Goal: Task Accomplishment & Management: Complete application form

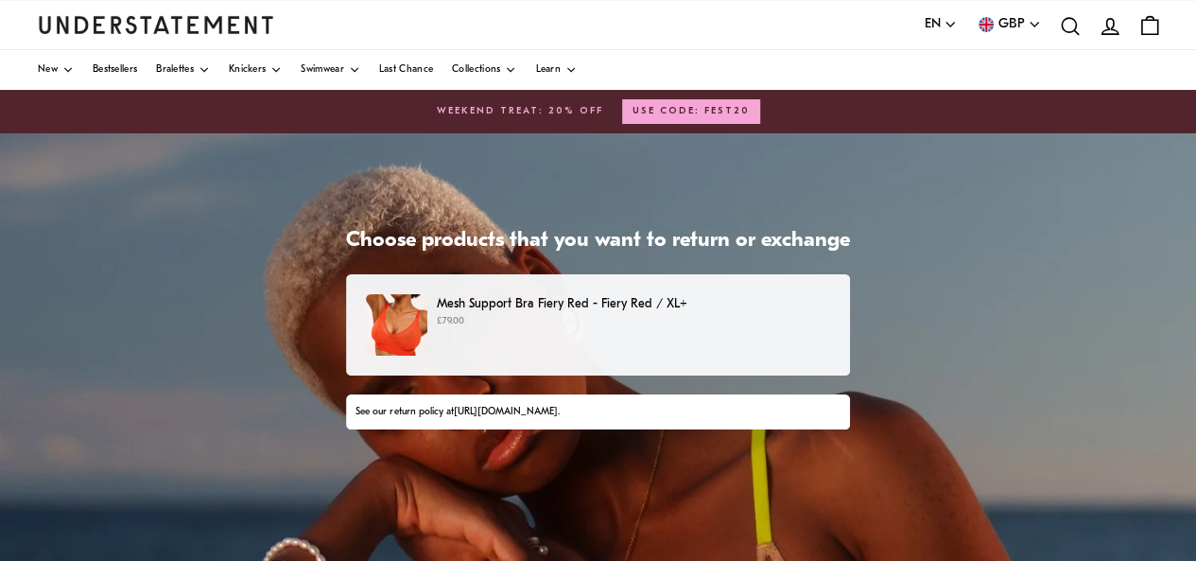
click at [586, 304] on p "Mesh Support Bra Fiery Red - Fiery Red / XL+" at bounding box center [633, 304] width 393 height 20
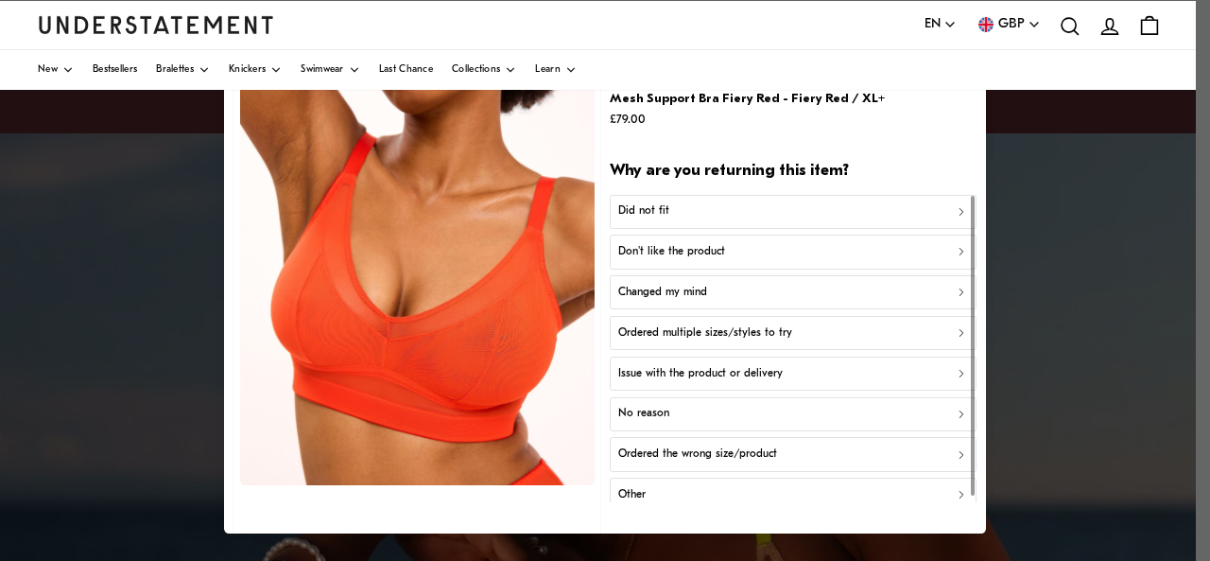
click at [709, 213] on div "Did not fit" at bounding box center [793, 211] width 350 height 18
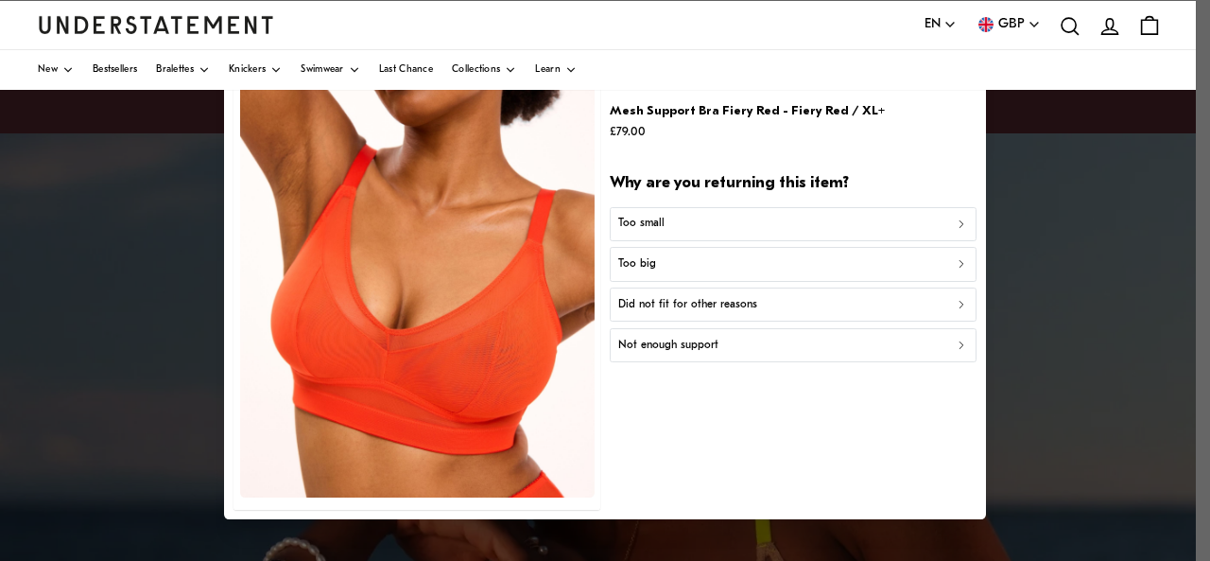
click at [727, 267] on div "Too big" at bounding box center [793, 264] width 350 height 18
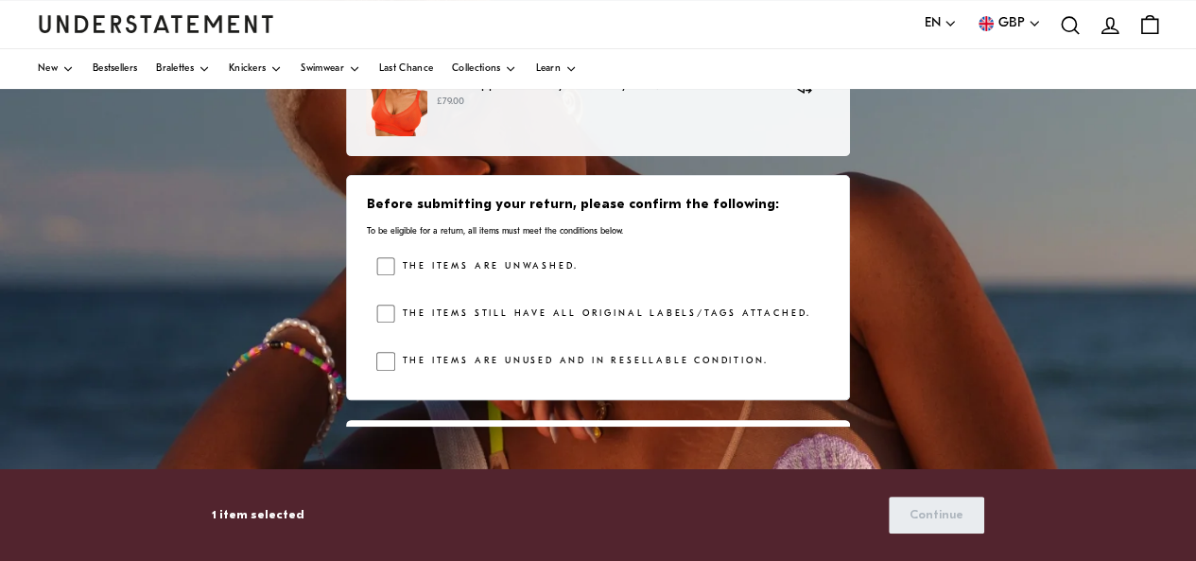
scroll to position [220, 0]
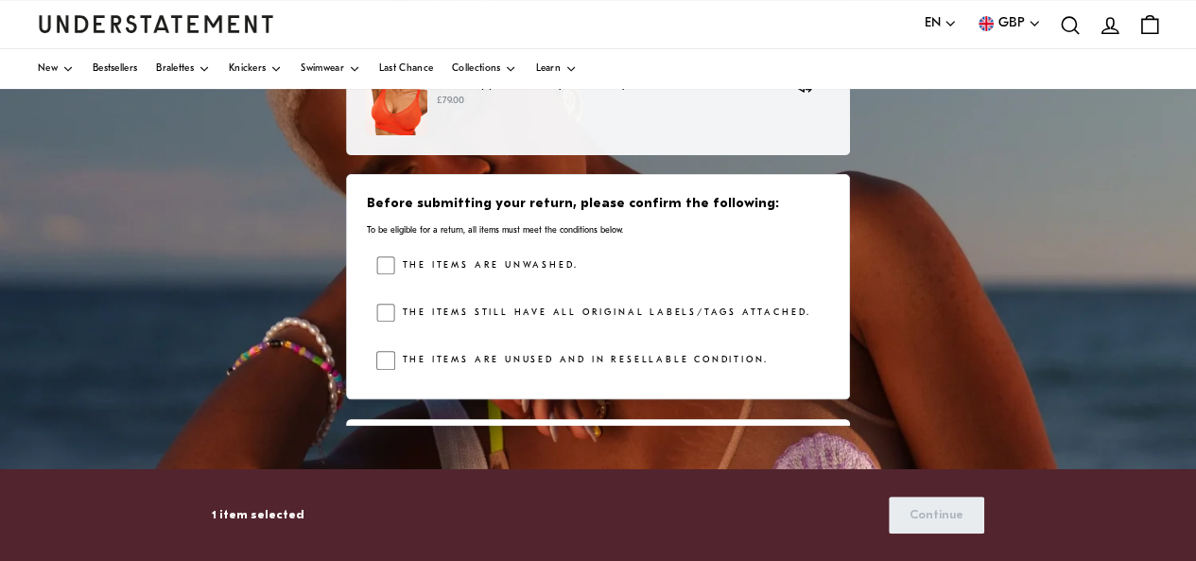
click at [526, 264] on label "The items are unwashed." at bounding box center [486, 265] width 183 height 19
click at [514, 317] on label "The items still have all original labels/tags attached." at bounding box center [603, 313] width 416 height 19
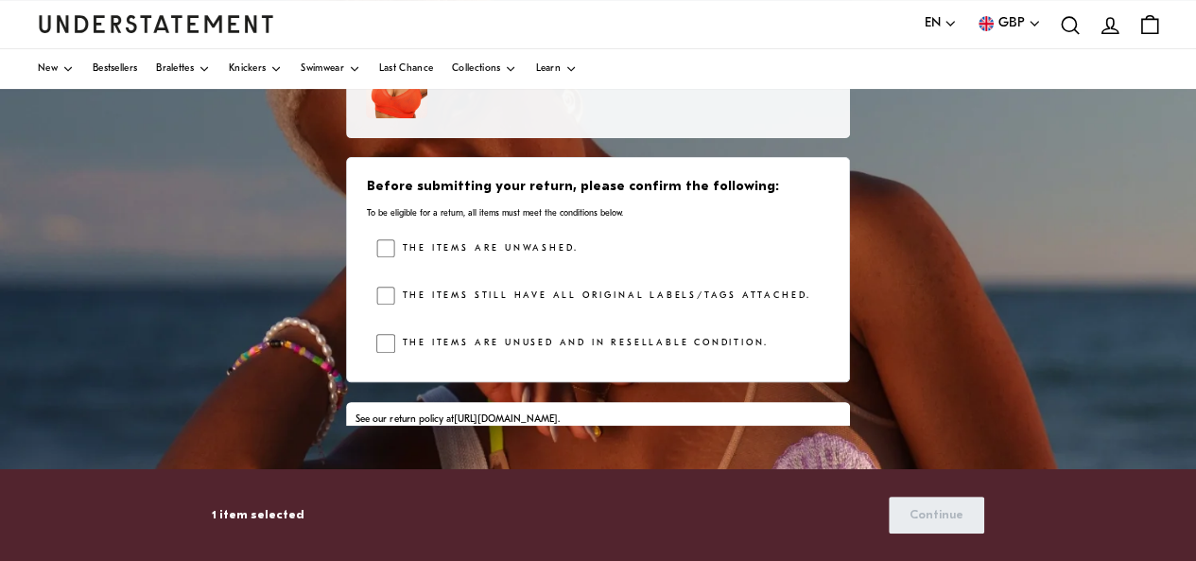
scroll to position [27, 0]
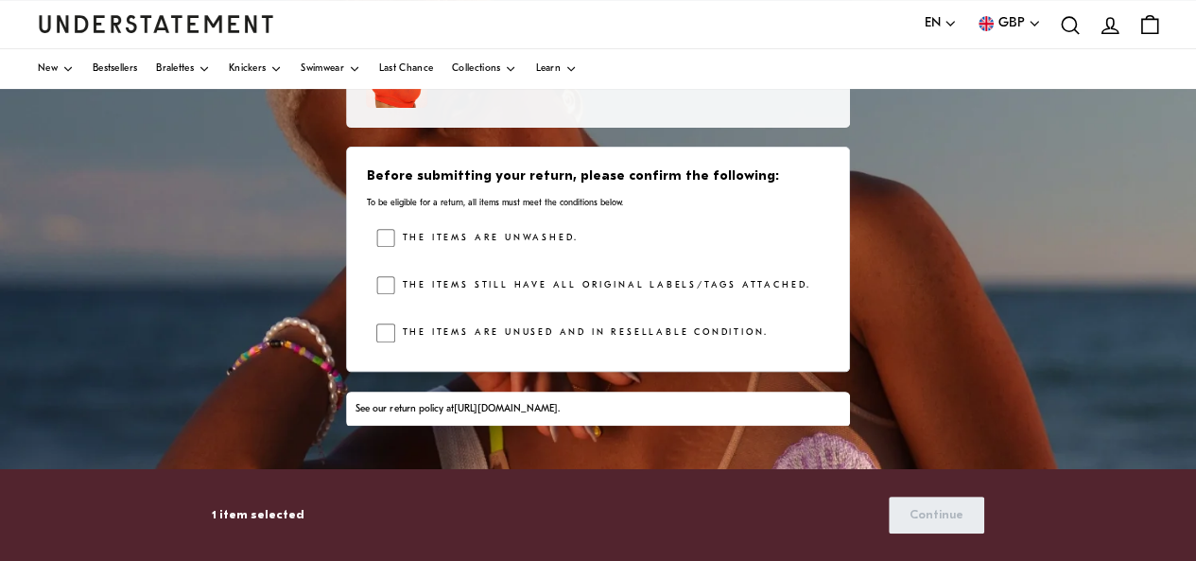
click at [437, 332] on label "The items are unused and in resellable condition." at bounding box center [581, 332] width 373 height 19
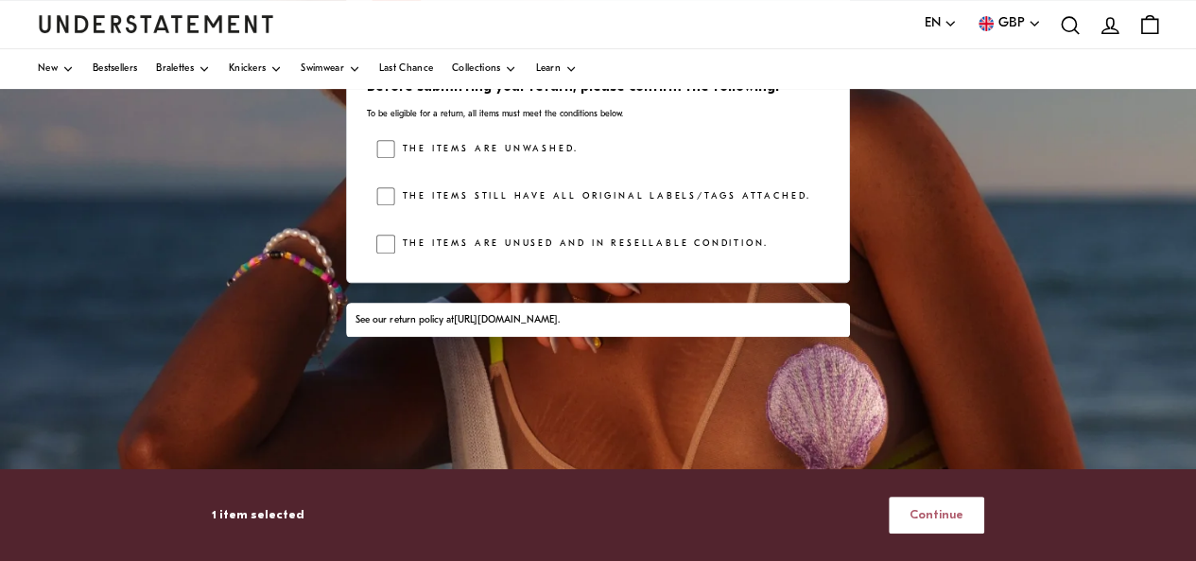
scroll to position [310, 0]
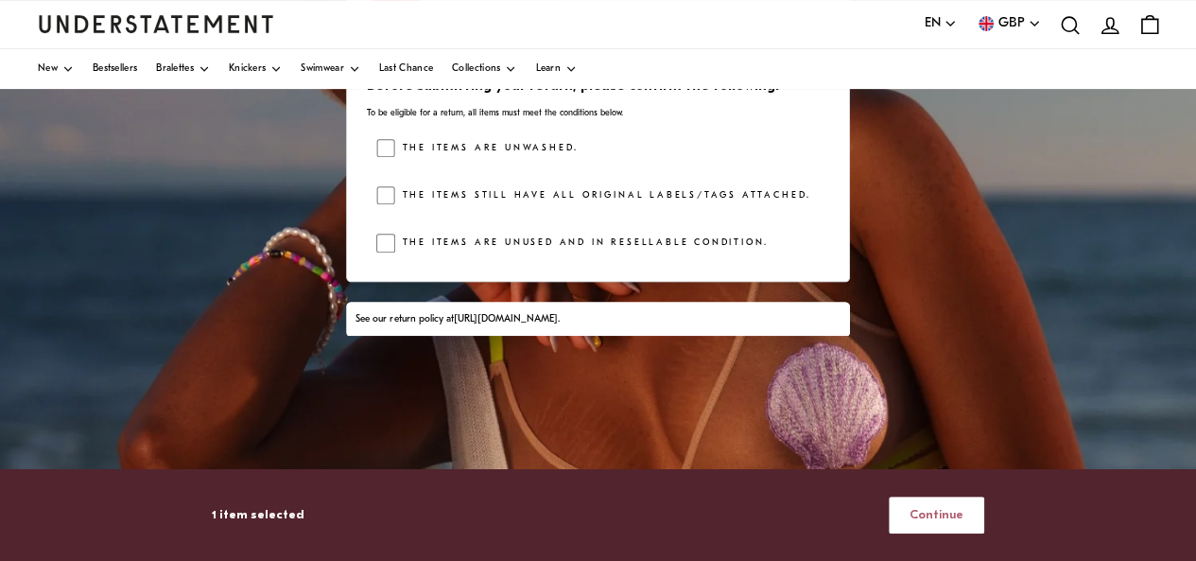
click at [935, 523] on span "Continue" at bounding box center [937, 514] width 54 height 35
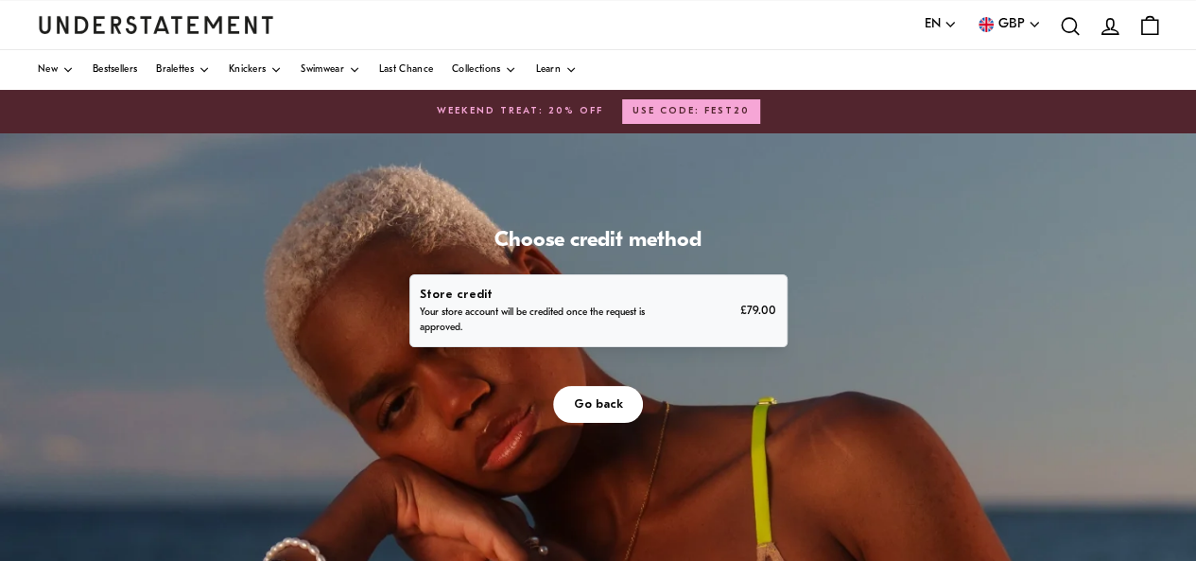
click at [696, 326] on div "Store credit Your store account will be credited once the request is approved. …" at bounding box center [598, 310] width 356 height 51
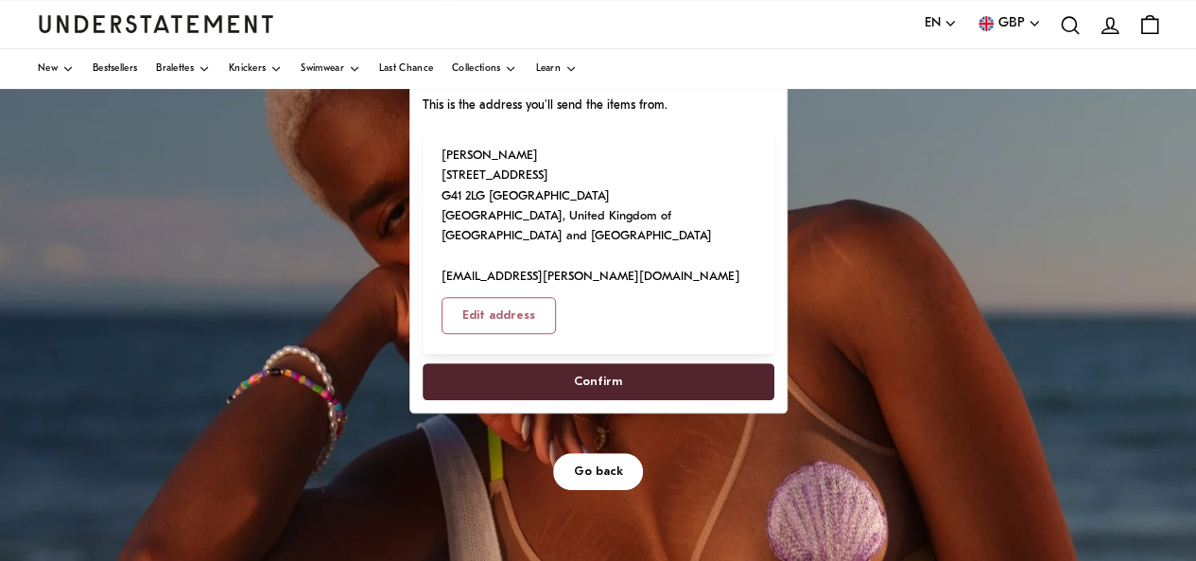
scroll to position [258, 0]
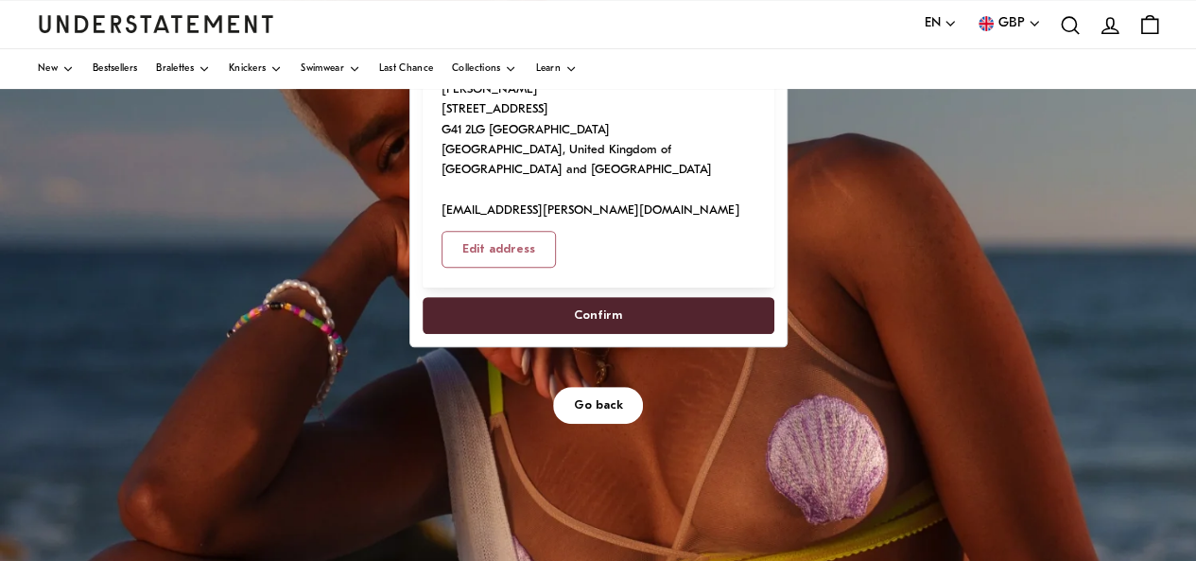
click at [611, 311] on span "Confirm" at bounding box center [598, 315] width 48 height 35
select select "**"
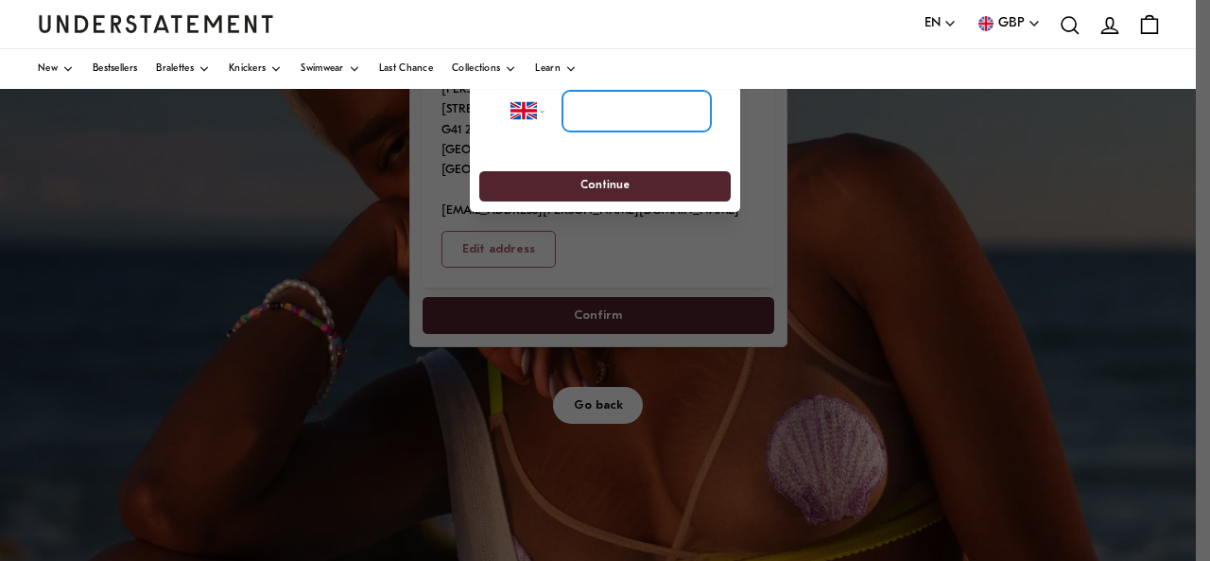
click at [620, 108] on input "tel" at bounding box center [637, 111] width 148 height 42
click at [393, 249] on div at bounding box center [605, 280] width 1210 height 561
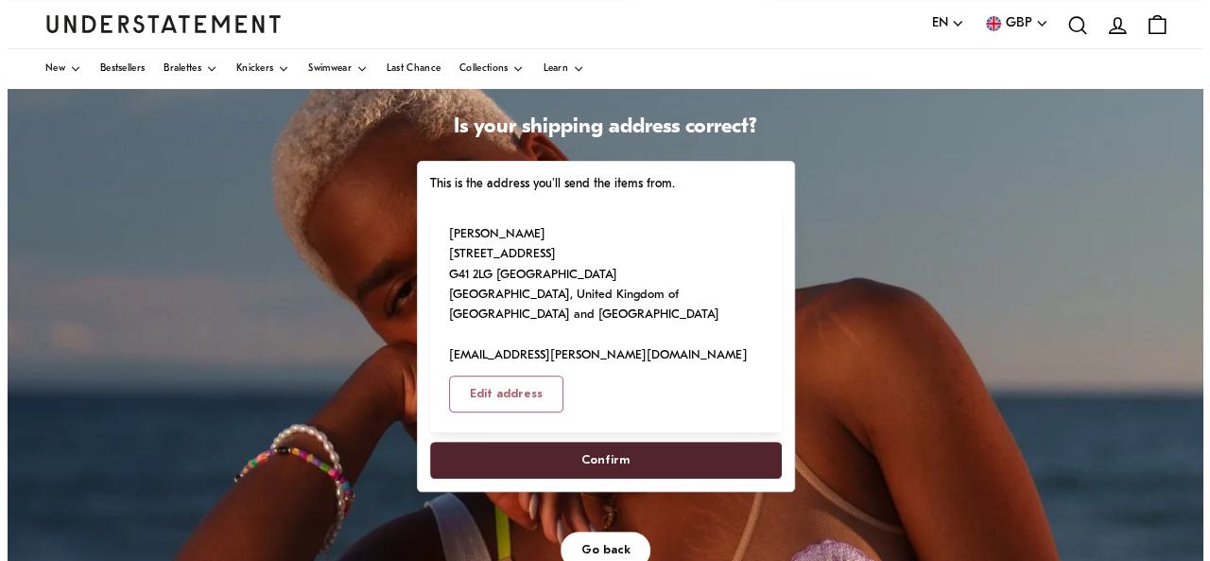
scroll to position [112, 0]
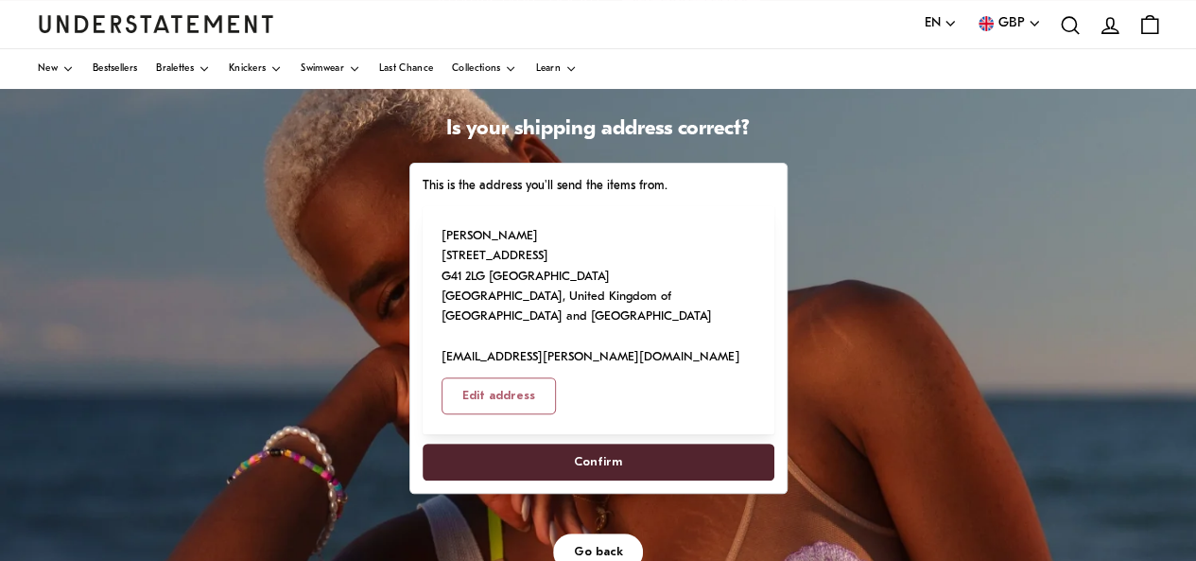
click at [606, 456] on span "Confirm" at bounding box center [598, 461] width 48 height 35
click at [552, 467] on span "Confirm" at bounding box center [597, 461] width 310 height 35
click at [601, 464] on span "Confirm" at bounding box center [598, 461] width 48 height 35
click at [488, 397] on span "Edit address" at bounding box center [498, 395] width 73 height 35
select select "**"
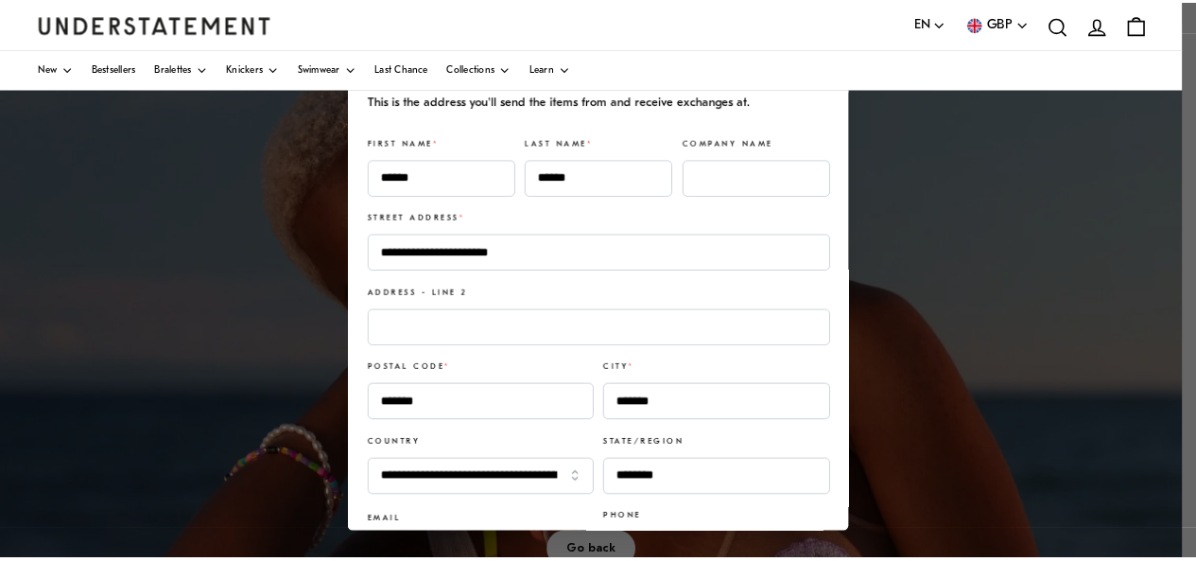
scroll to position [121, 0]
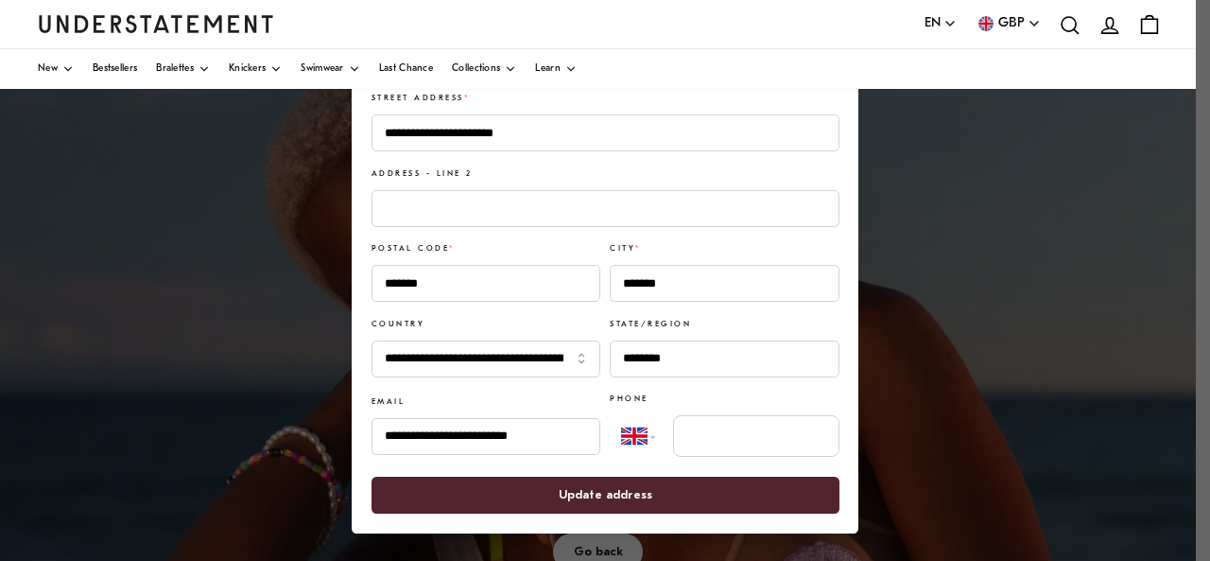
click at [535, 493] on span "Update address" at bounding box center [604, 494] width 426 height 35
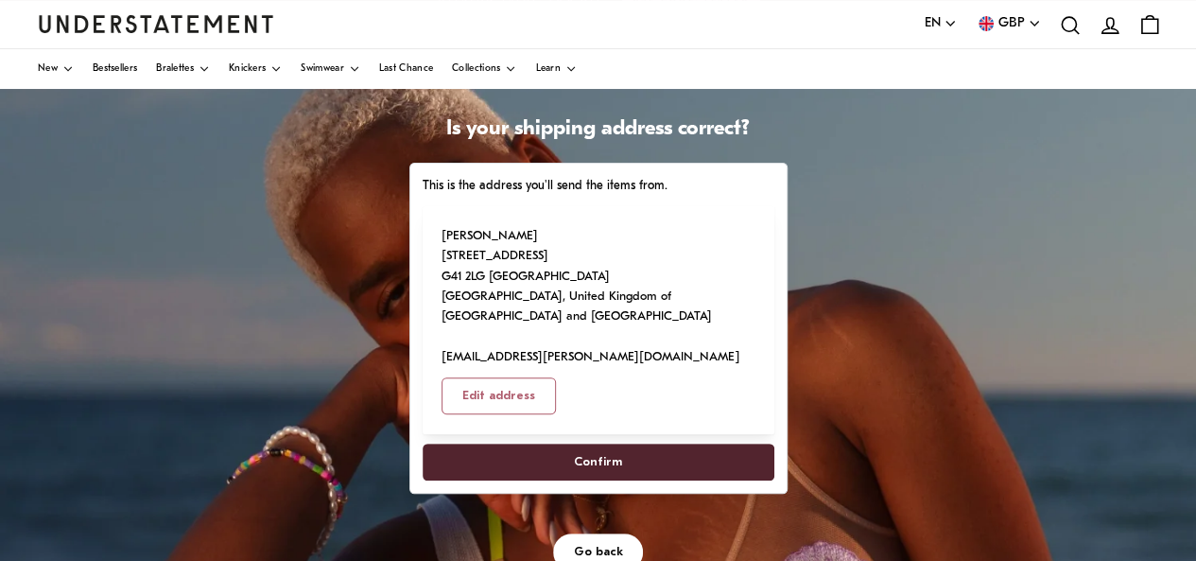
click at [573, 451] on span "Confirm" at bounding box center [597, 461] width 310 height 35
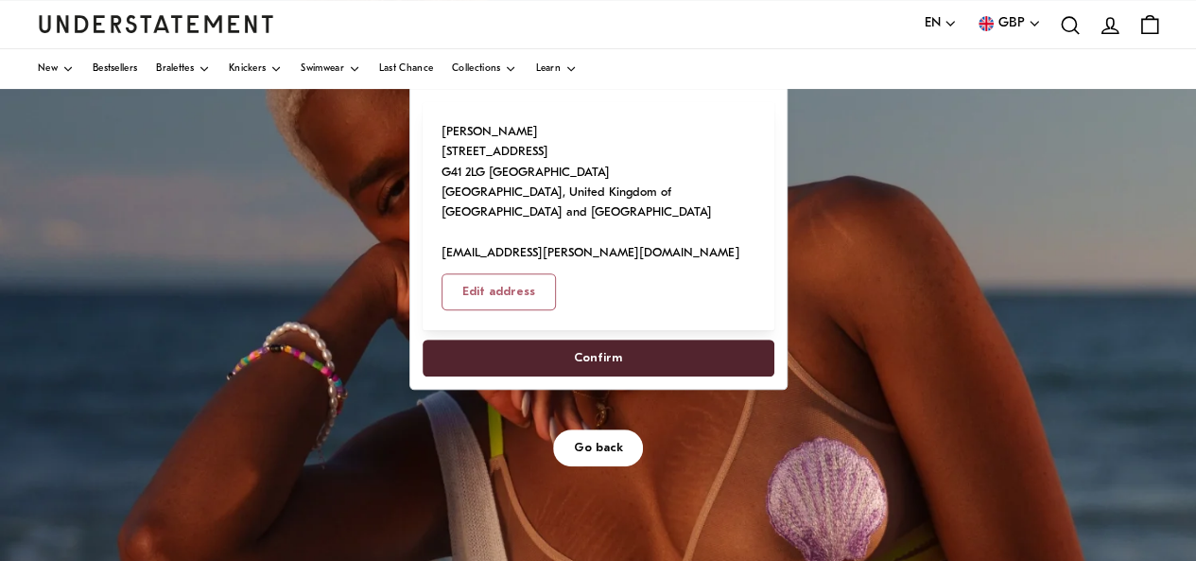
scroll to position [217, 0]
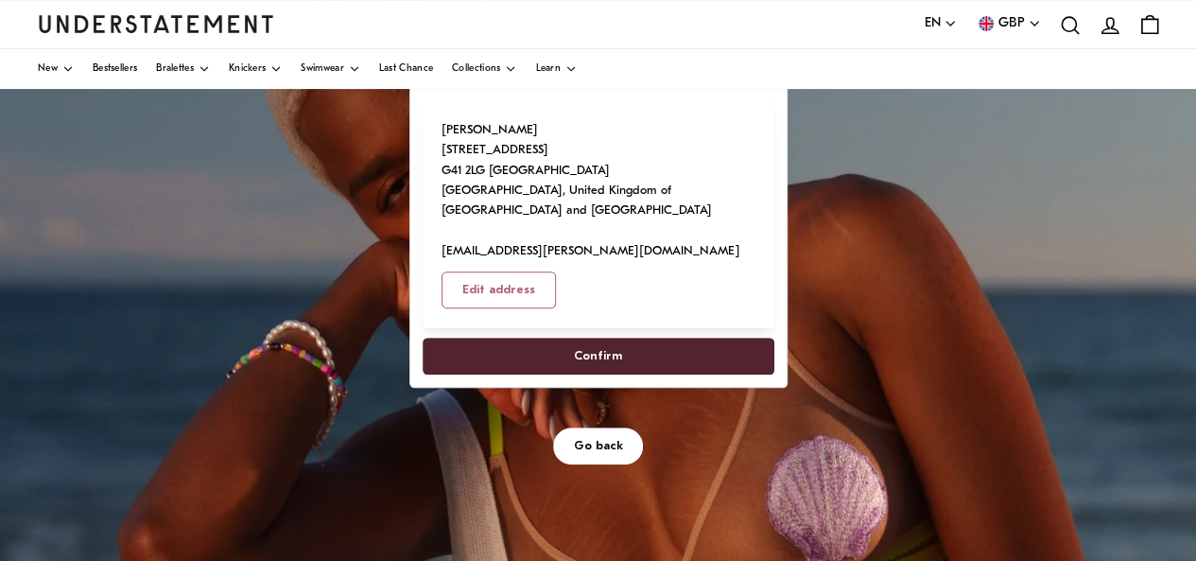
click at [615, 362] on span "Confirm" at bounding box center [598, 355] width 48 height 35
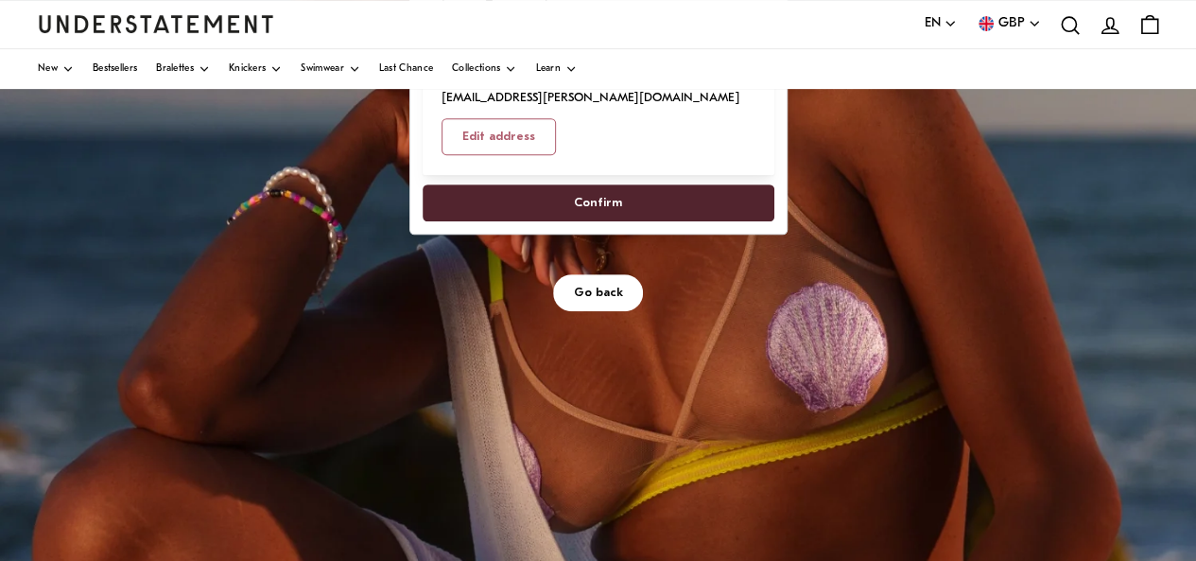
scroll to position [378, 0]
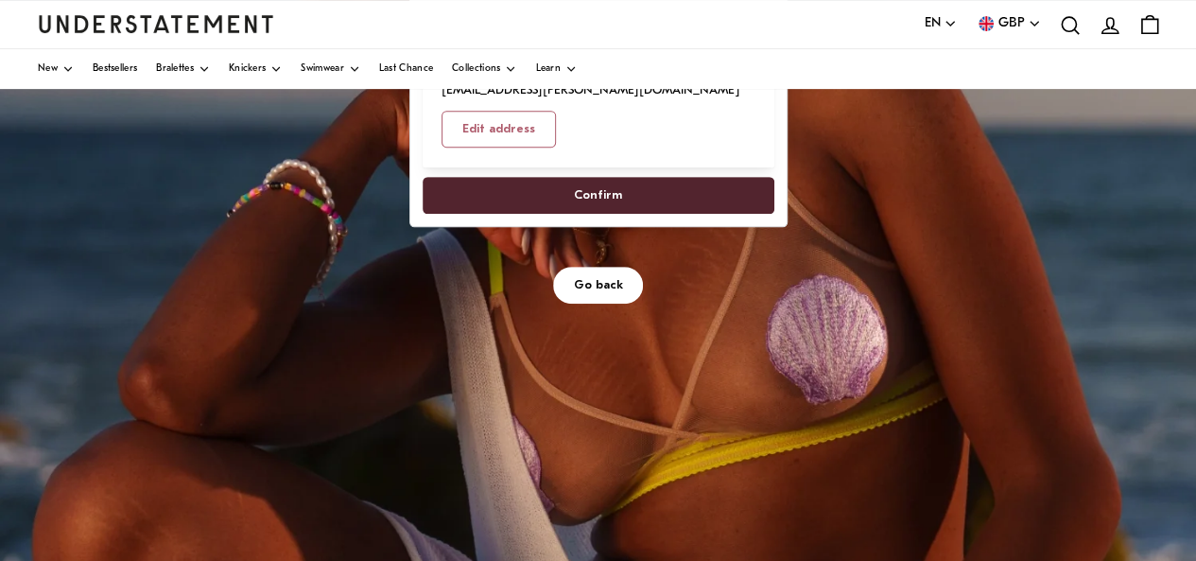
click at [598, 290] on span "Go back" at bounding box center [598, 285] width 49 height 35
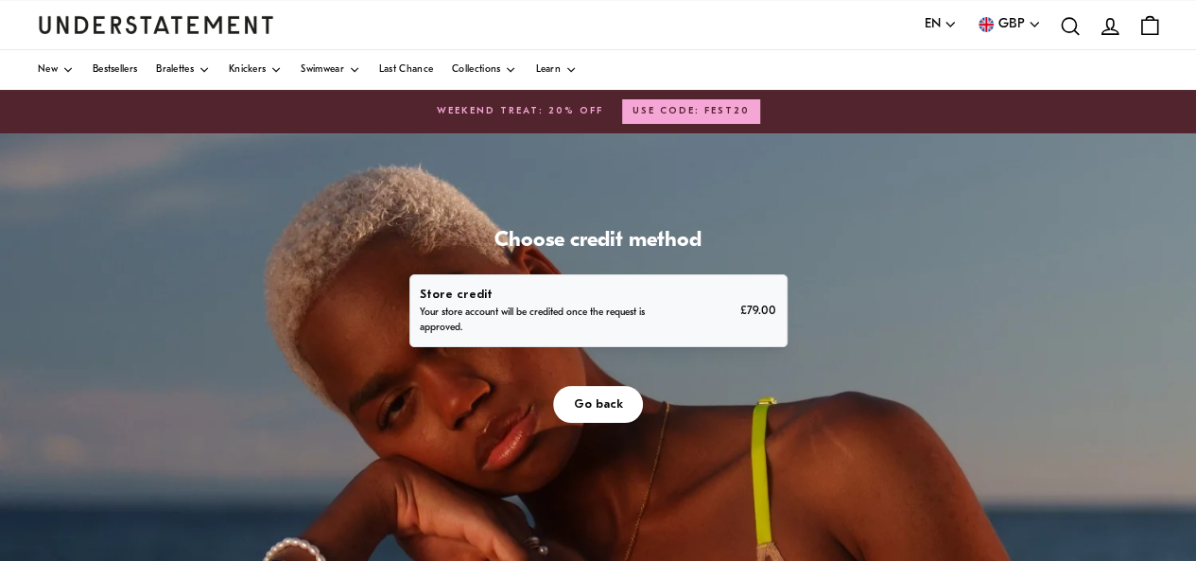
click at [588, 315] on p "Your store account will be credited once the request is approved." at bounding box center [541, 320] width 242 height 30
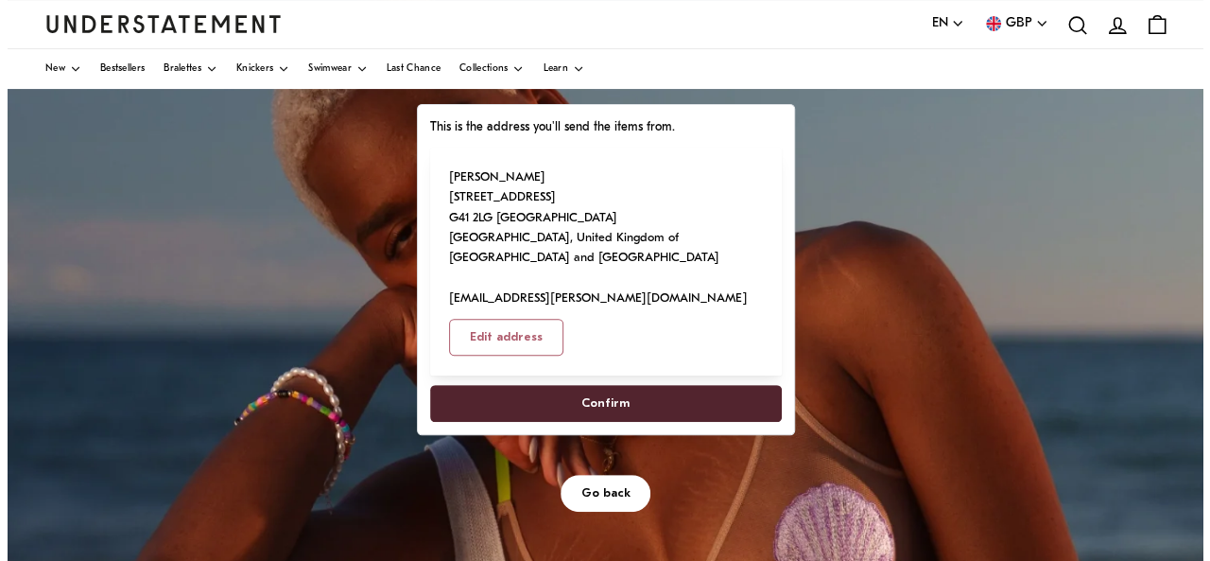
scroll to position [171, 0]
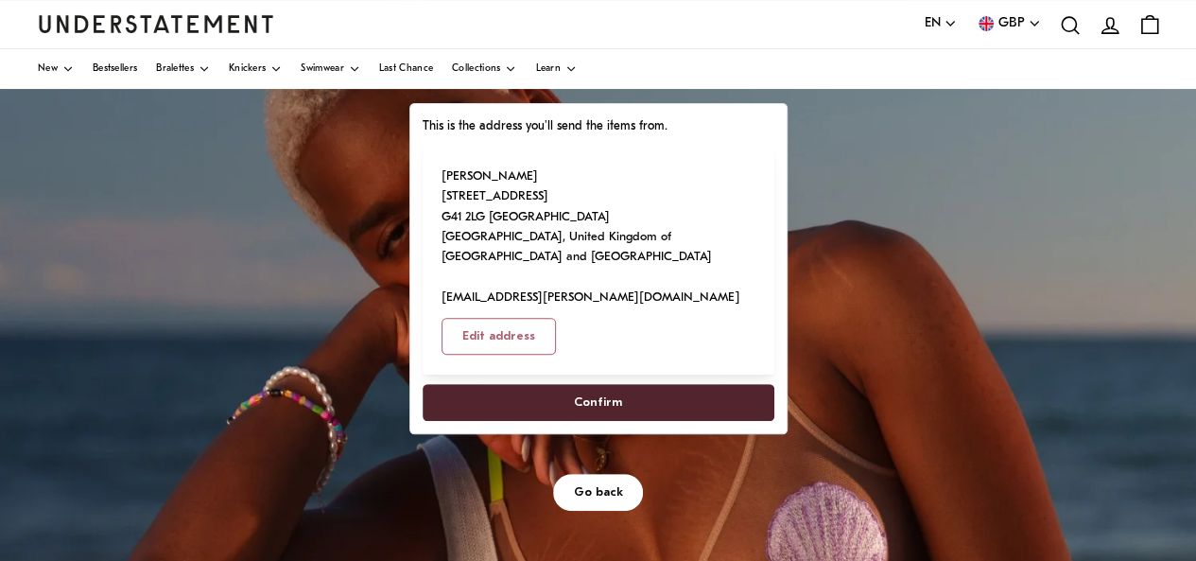
click at [591, 402] on span "Confirm" at bounding box center [598, 402] width 48 height 35
select select "**"
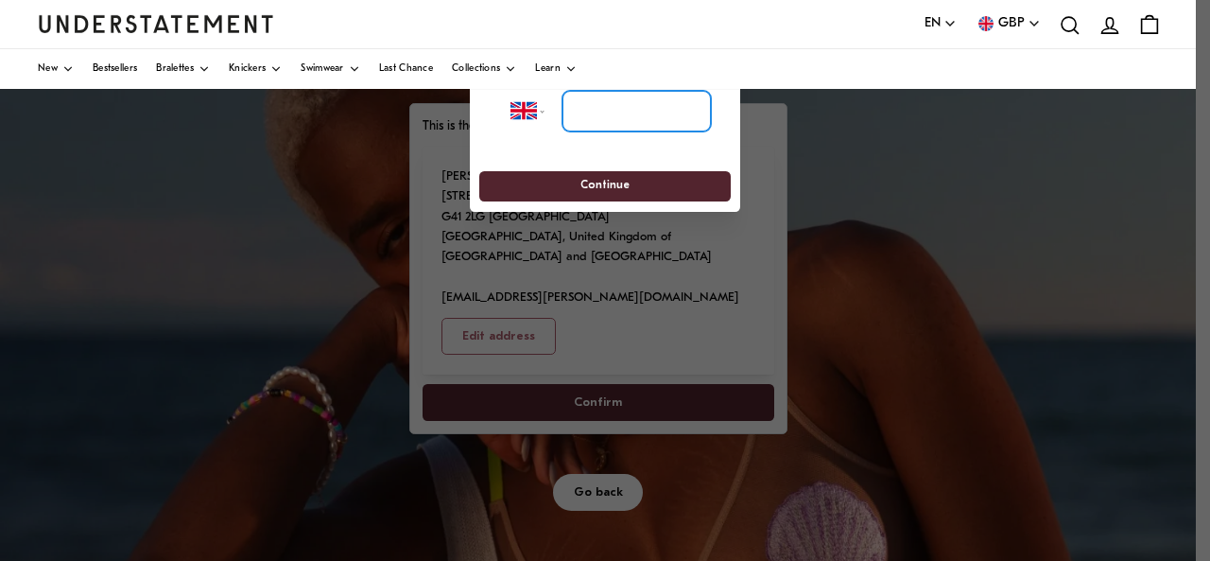
click at [593, 113] on input "tel" at bounding box center [637, 111] width 148 height 42
click at [571, 113] on input "**********" at bounding box center [637, 111] width 148 height 42
type input "**********"
click at [639, 181] on span "Continue" at bounding box center [604, 186] width 217 height 29
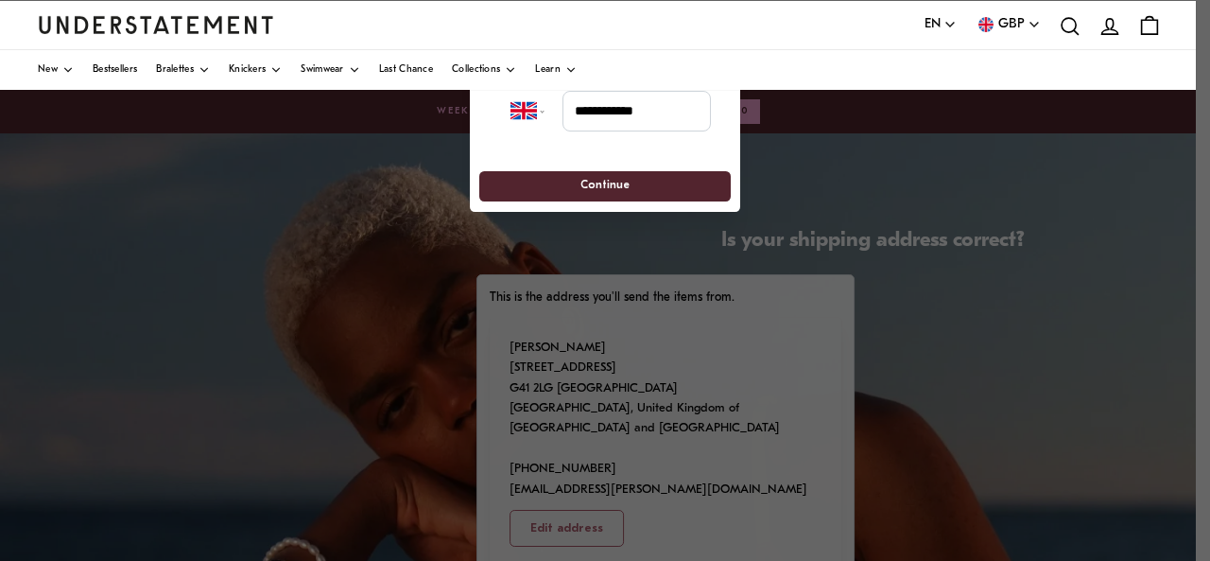
click at [639, 181] on span "Continue" at bounding box center [604, 186] width 217 height 29
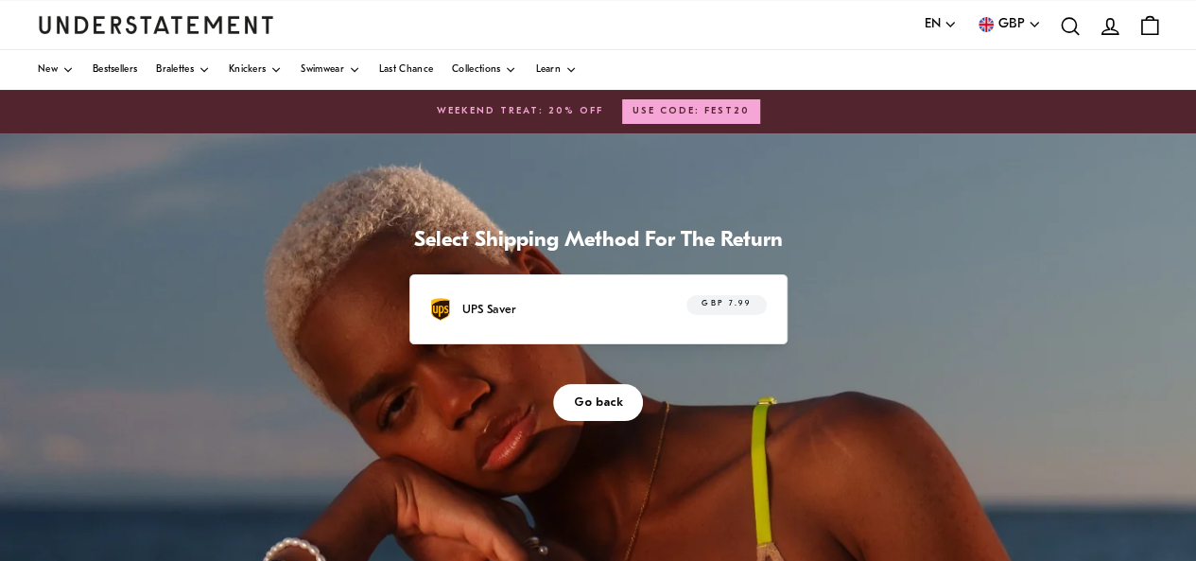
click at [643, 305] on div "UPS Saver GBP 7.99" at bounding box center [597, 309] width 337 height 29
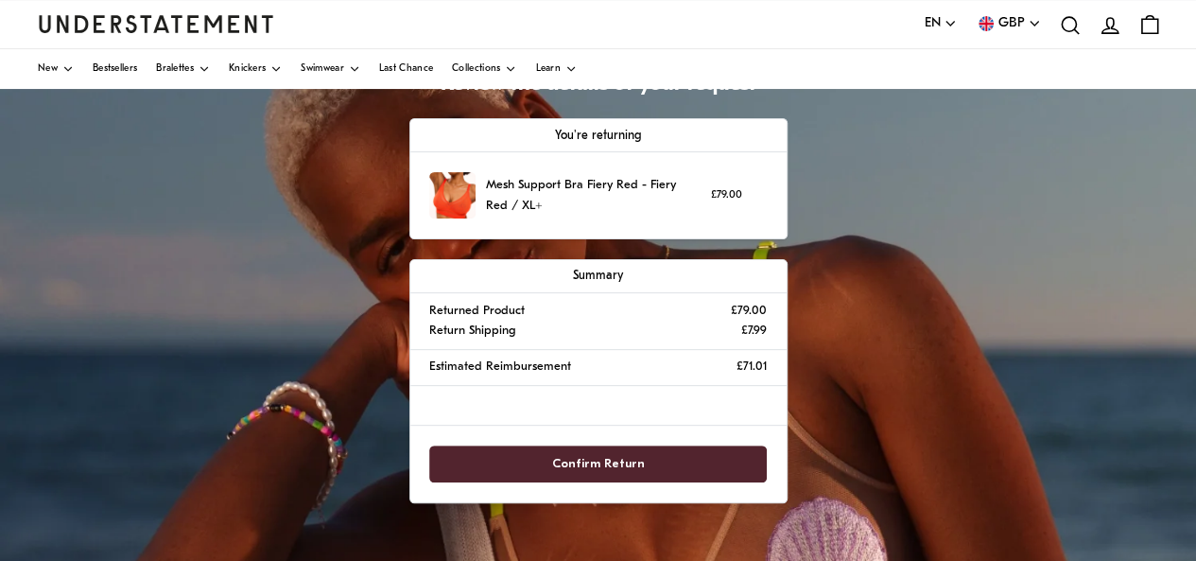
scroll to position [157, 0]
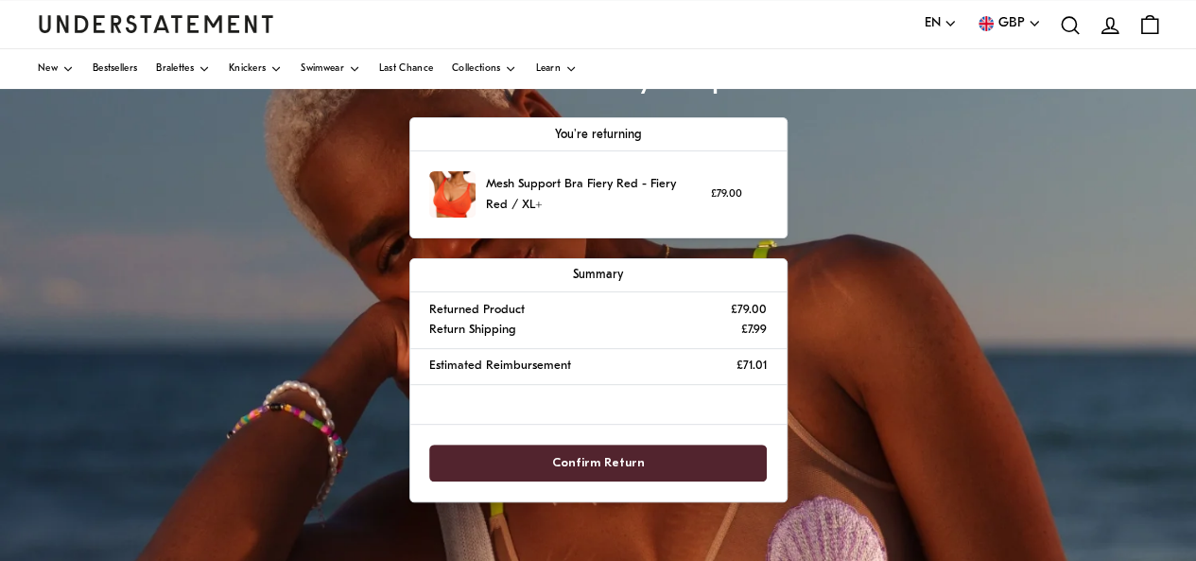
click at [616, 464] on span "Confirm Return" at bounding box center [598, 462] width 93 height 35
